Goal: Information Seeking & Learning: Check status

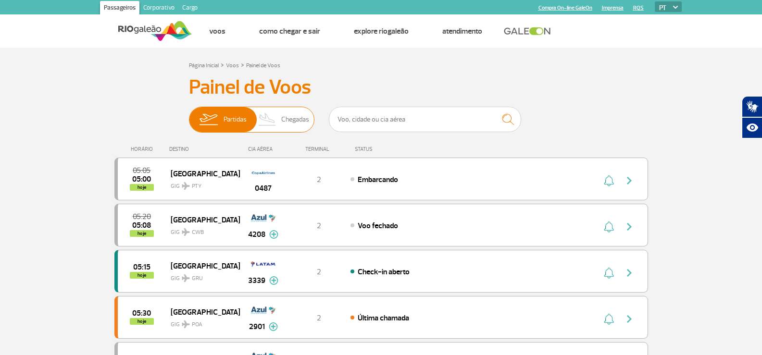
click at [272, 127] on img at bounding box center [267, 119] width 28 height 25
click at [189, 115] on input "Partidas Chegadas" at bounding box center [189, 115] width 0 height 0
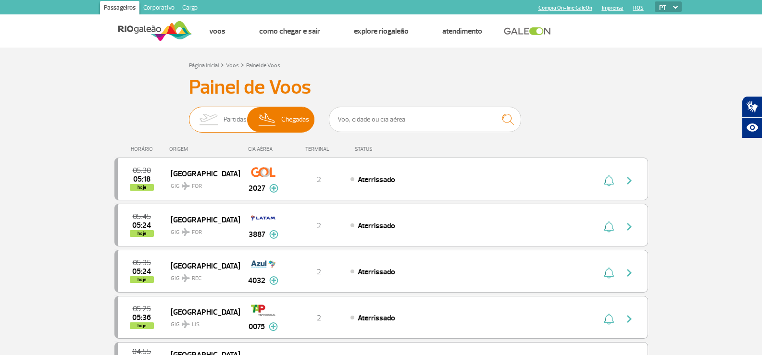
click at [230, 125] on span "Partidas" at bounding box center [234, 119] width 23 height 25
click at [189, 115] on input "Partidas Chegadas" at bounding box center [189, 115] width 0 height 0
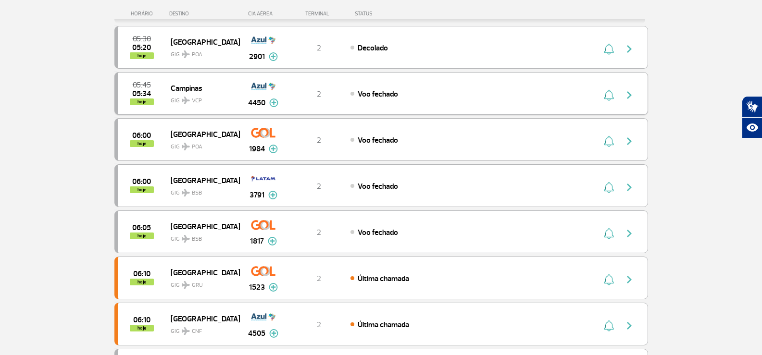
scroll to position [336, 0]
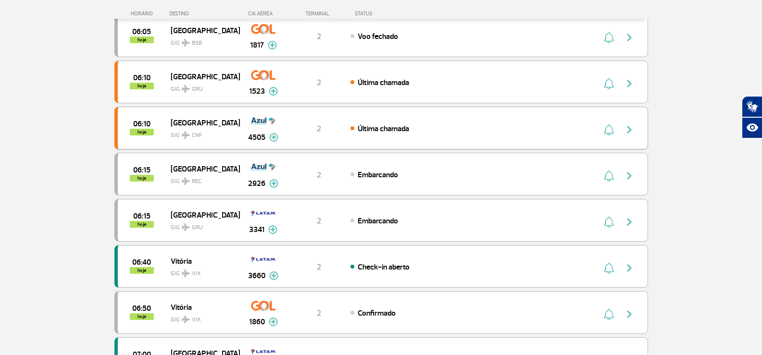
click at [272, 141] on img at bounding box center [273, 137] width 9 height 9
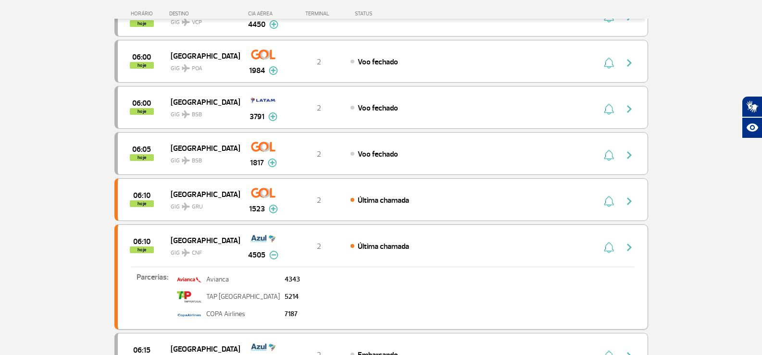
scroll to position [240, 0]
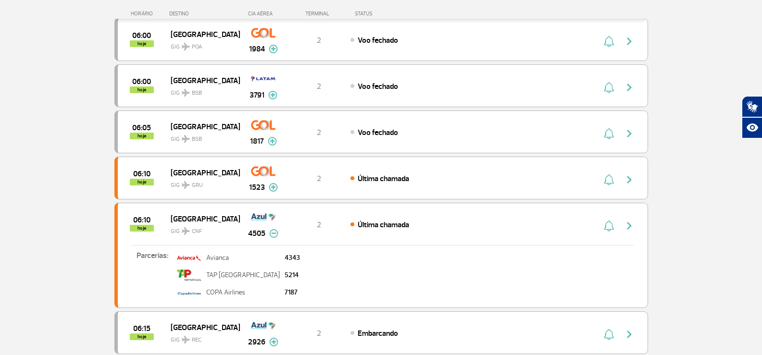
click at [272, 231] on img at bounding box center [273, 233] width 9 height 9
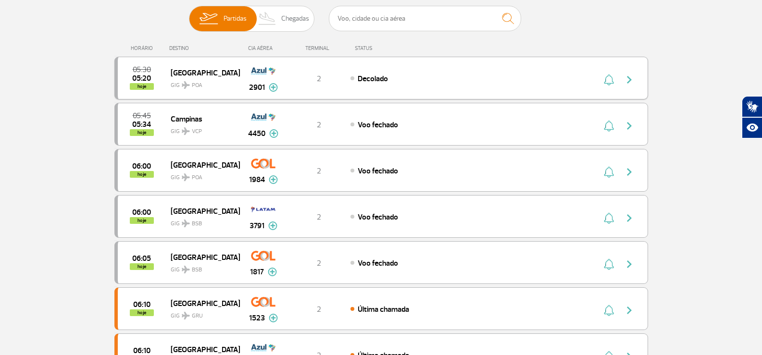
scroll to position [96, 0]
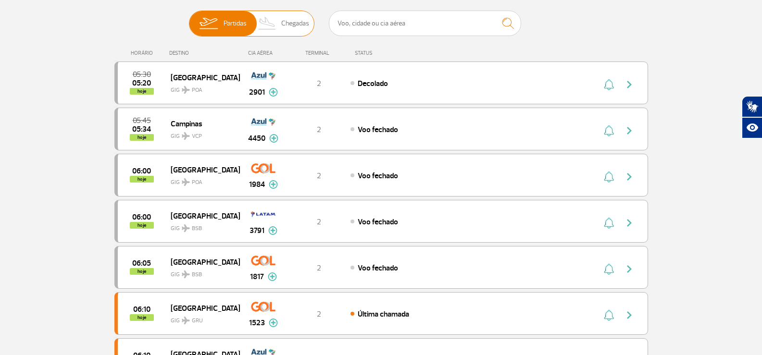
click at [267, 26] on img at bounding box center [267, 23] width 28 height 25
click at [189, 19] on input "Partidas Chegadas" at bounding box center [189, 19] width 0 height 0
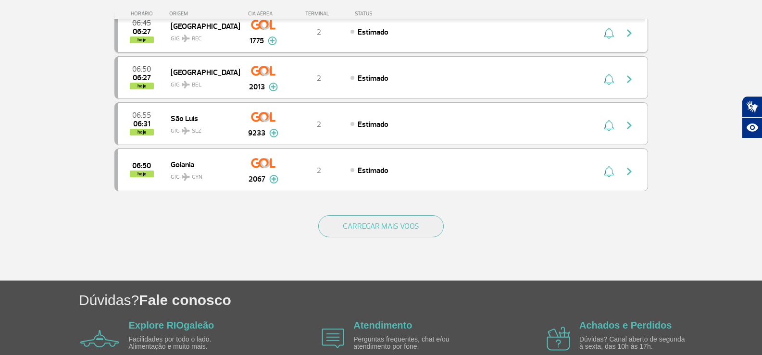
scroll to position [913, 0]
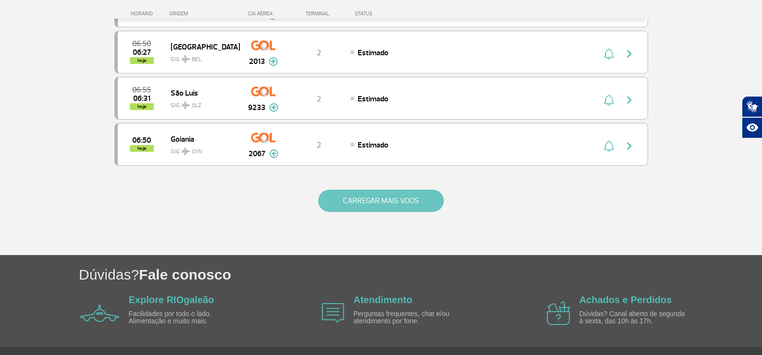
click at [383, 194] on button "CARREGAR MAIS VOOS" at bounding box center [380, 201] width 125 height 22
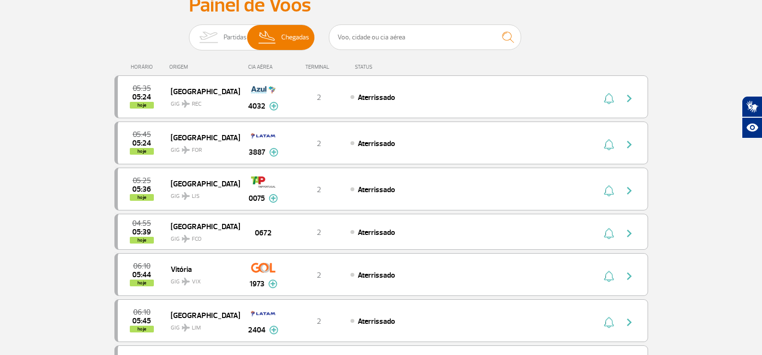
scroll to position [0, 0]
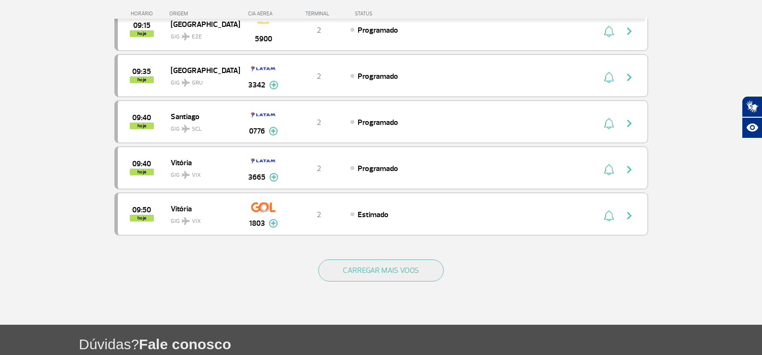
scroll to position [1863, 0]
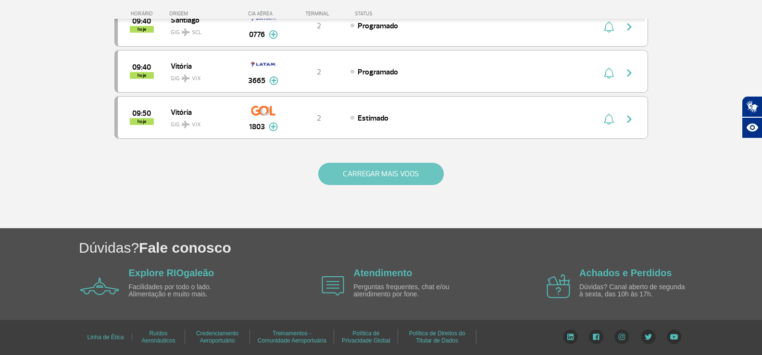
click at [396, 167] on button "CARREGAR MAIS VOOS" at bounding box center [380, 174] width 125 height 22
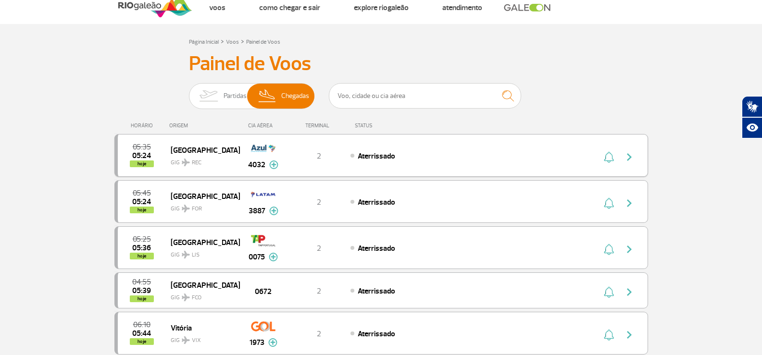
scroll to position [0, 0]
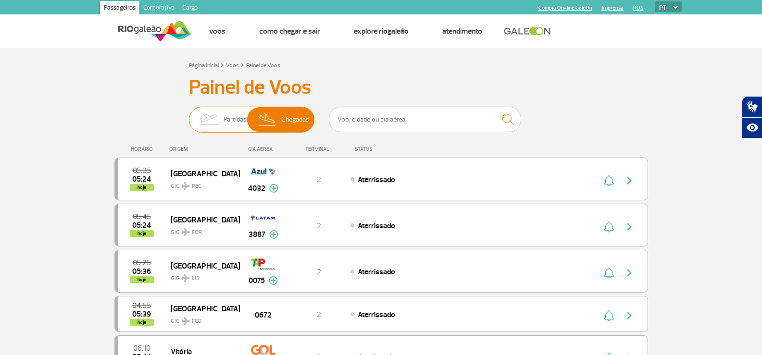
click at [222, 119] on img at bounding box center [208, 119] width 30 height 25
click at [189, 115] on input "Partidas Chegadas" at bounding box center [189, 115] width 0 height 0
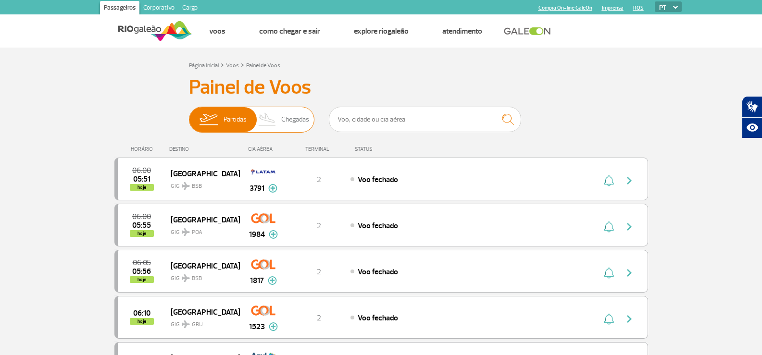
click at [299, 122] on span "Chegadas" at bounding box center [295, 119] width 28 height 25
click at [189, 115] on input "Partidas Chegadas" at bounding box center [189, 115] width 0 height 0
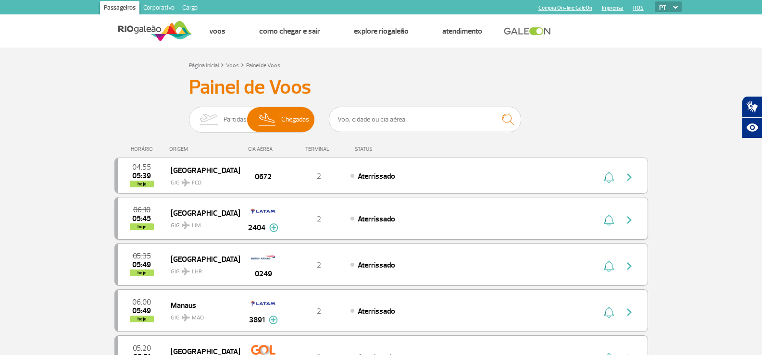
click at [274, 224] on img at bounding box center [273, 227] width 9 height 9
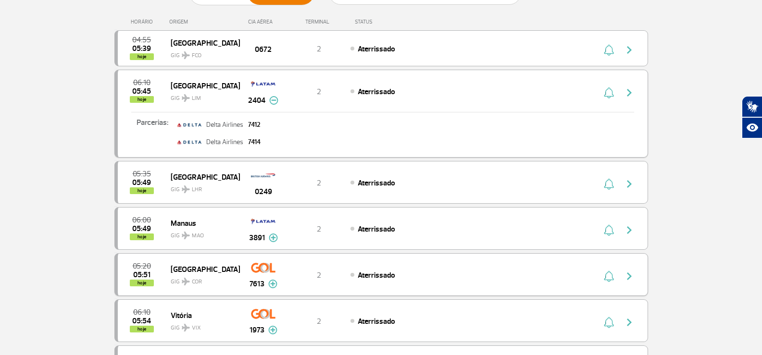
scroll to position [144, 0]
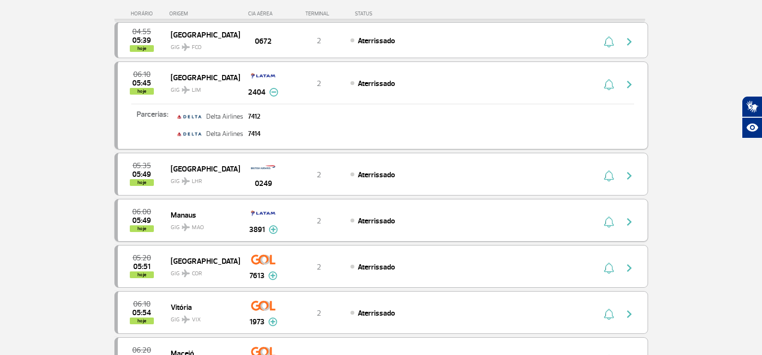
click at [274, 227] on img at bounding box center [273, 229] width 9 height 9
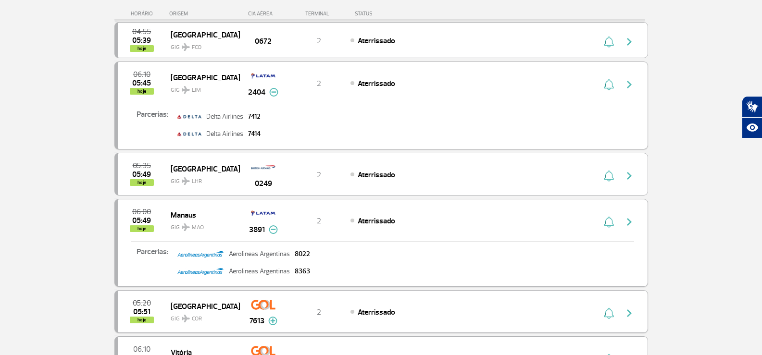
click at [275, 322] on img at bounding box center [272, 321] width 9 height 9
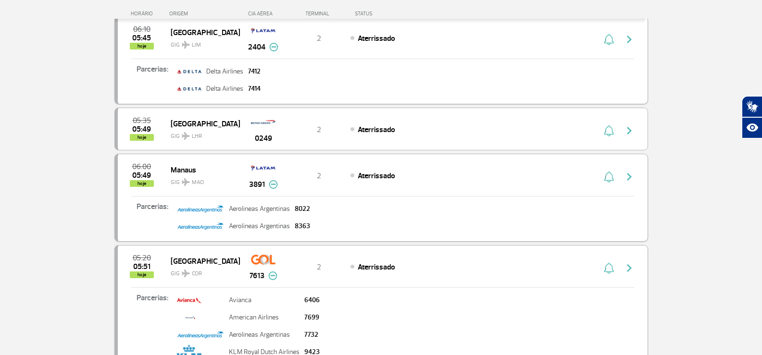
scroll to position [336, 0]
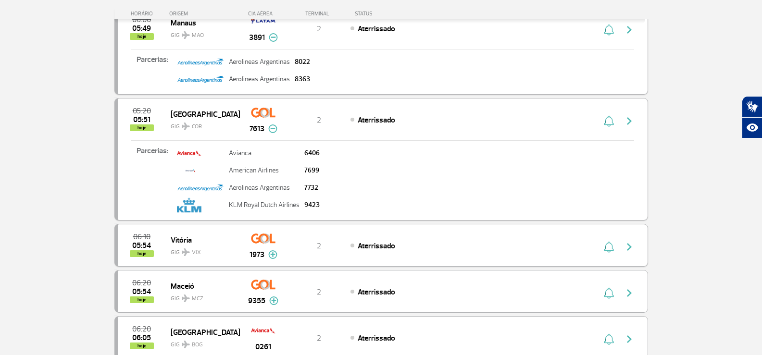
click at [272, 252] on img at bounding box center [272, 254] width 9 height 9
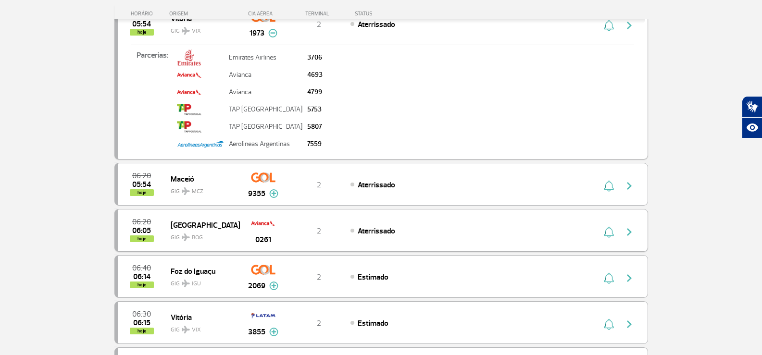
scroll to position [577, 0]
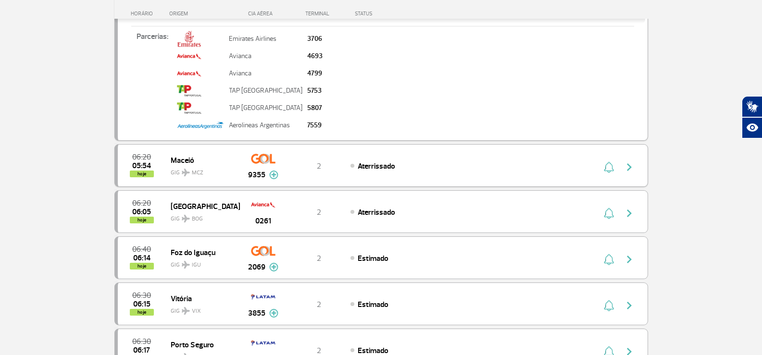
click at [275, 172] on img at bounding box center [273, 175] width 9 height 9
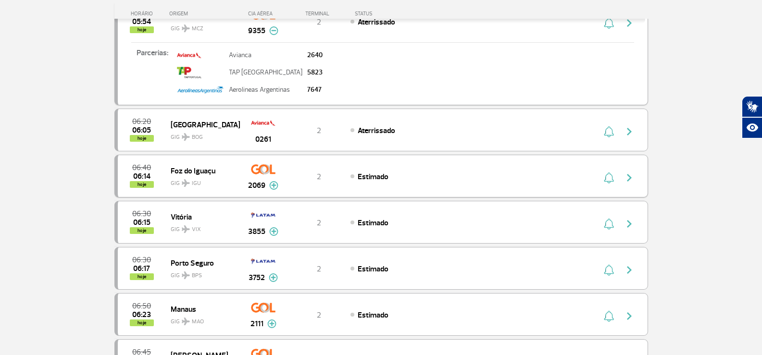
click at [274, 186] on img at bounding box center [273, 185] width 9 height 9
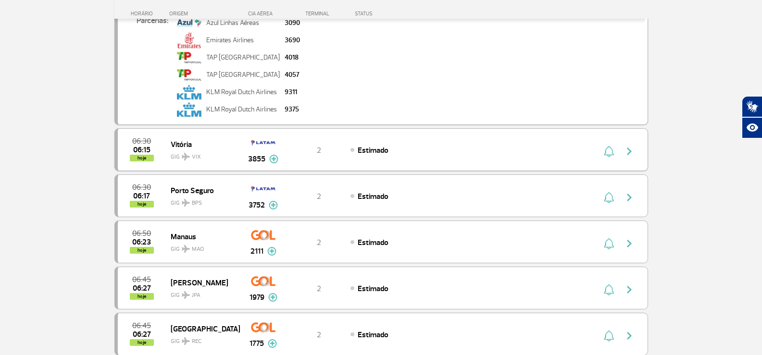
scroll to position [913, 0]
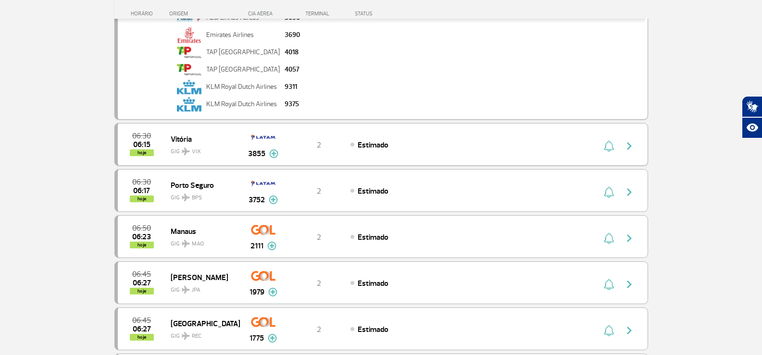
click at [275, 155] on img at bounding box center [273, 153] width 9 height 9
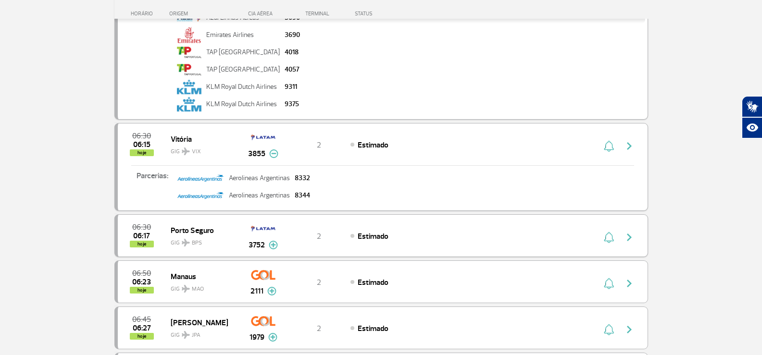
click at [276, 243] on img at bounding box center [273, 245] width 9 height 9
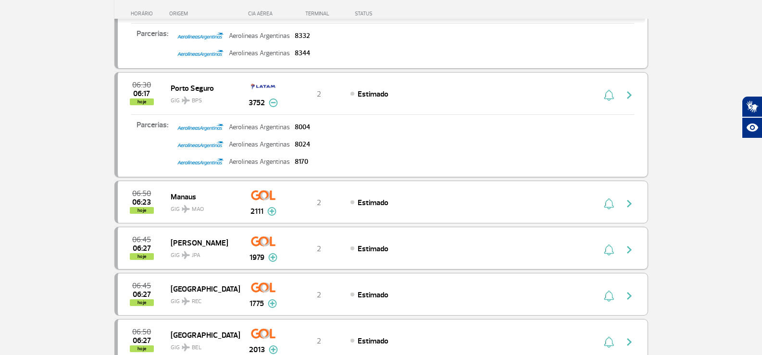
scroll to position [1057, 0]
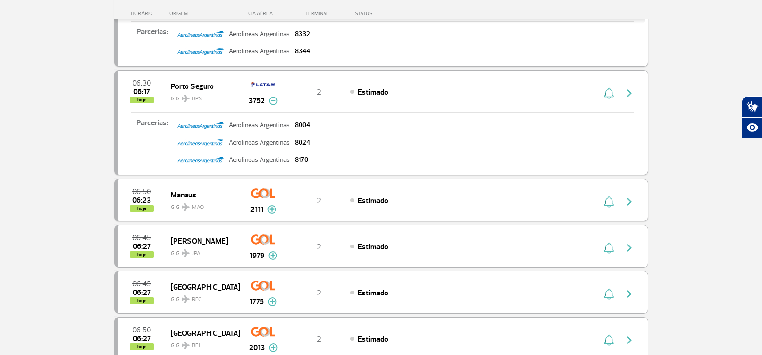
click at [272, 213] on img at bounding box center [271, 209] width 9 height 9
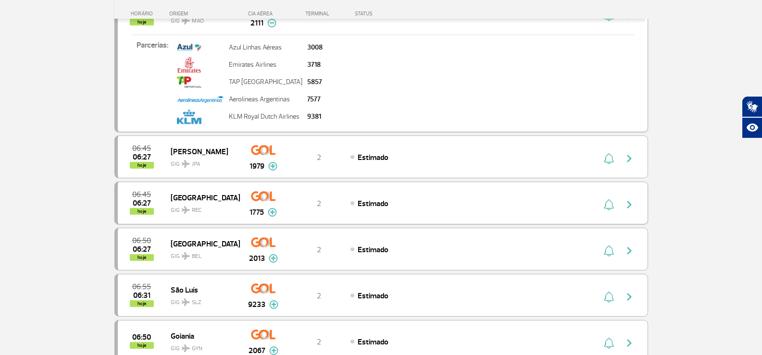
scroll to position [1250, 0]
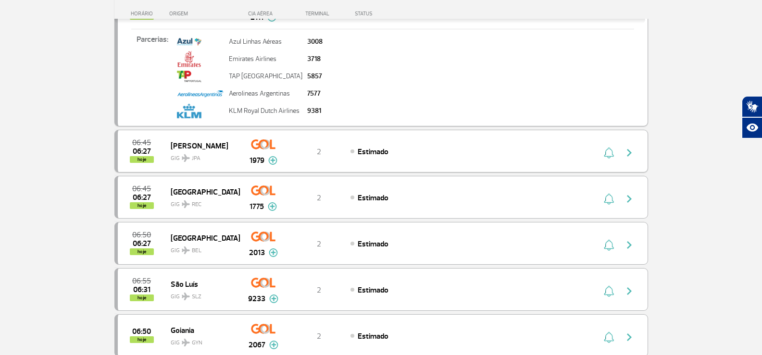
click at [272, 162] on img at bounding box center [272, 160] width 9 height 9
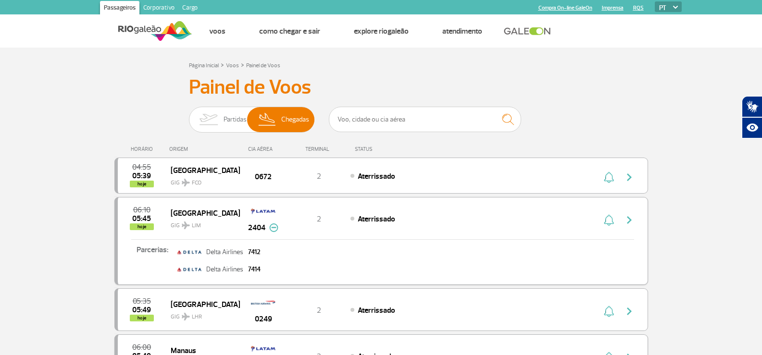
scroll to position [48, 0]
